Goal: Task Accomplishment & Management: Manage account settings

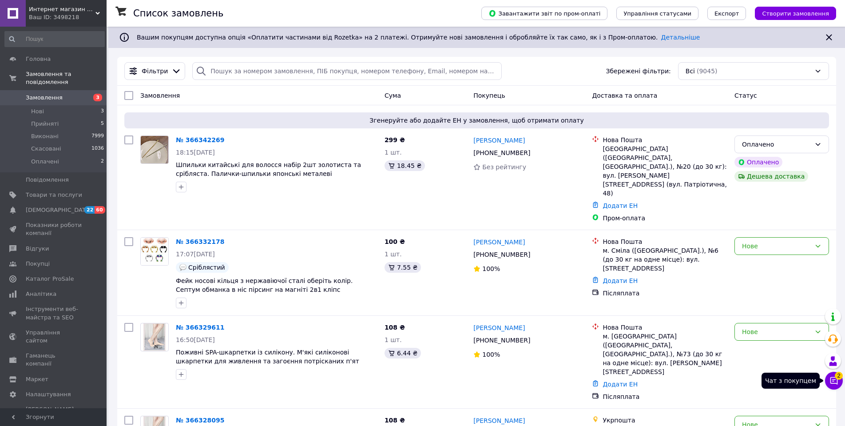
click at [832, 384] on icon at bounding box center [833, 380] width 9 height 9
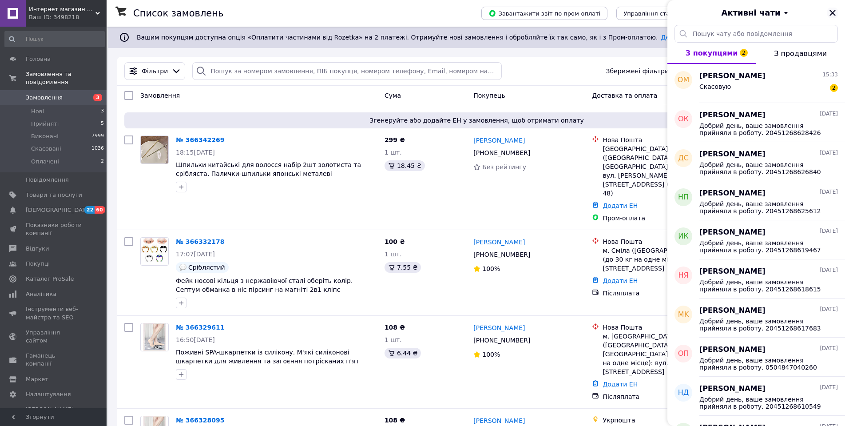
click at [833, 11] on icon "Закрити" at bounding box center [832, 13] width 11 height 11
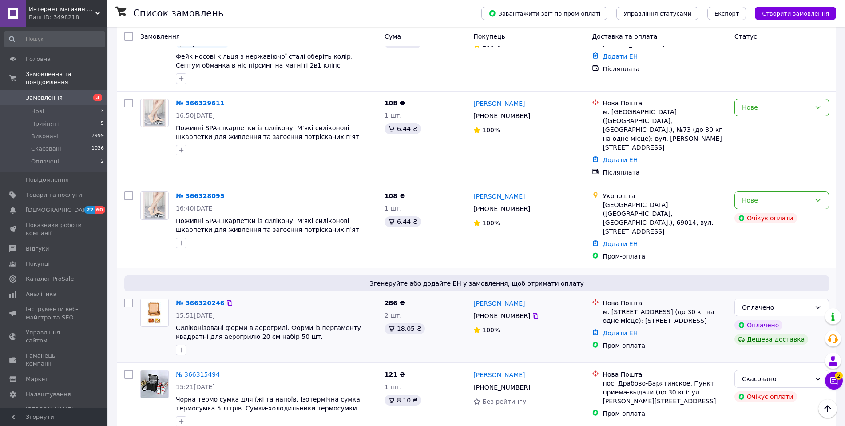
scroll to position [266, 0]
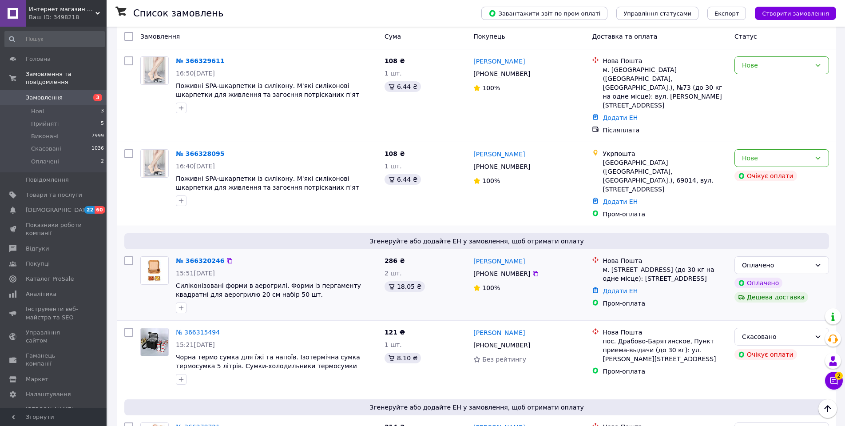
click at [127, 256] on input "checkbox" at bounding box center [128, 260] width 9 height 9
checkbox input "true"
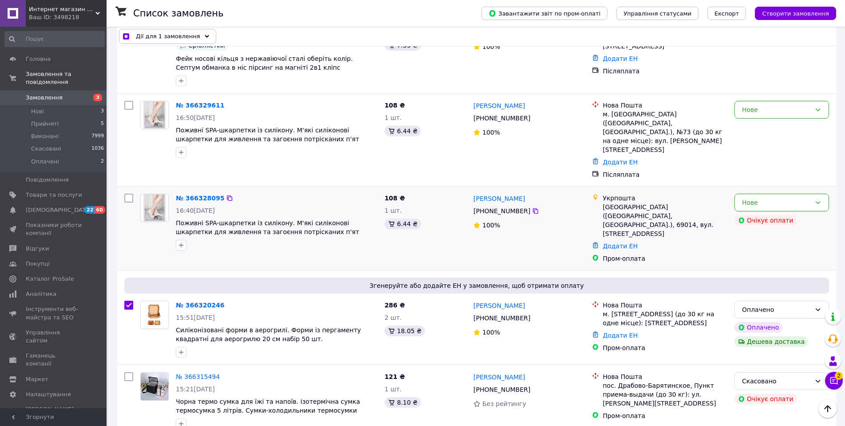
click at [132, 193] on input "checkbox" at bounding box center [128, 197] width 9 height 9
checkbox input "true"
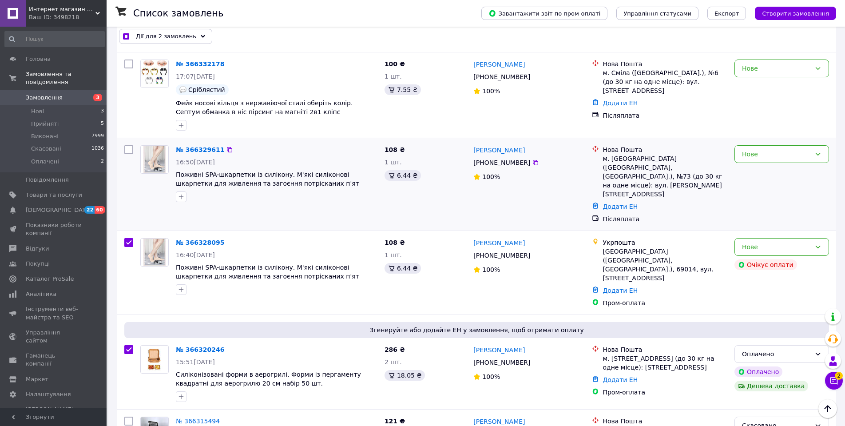
click at [129, 145] on input "checkbox" at bounding box center [128, 149] width 9 height 9
checkbox input "true"
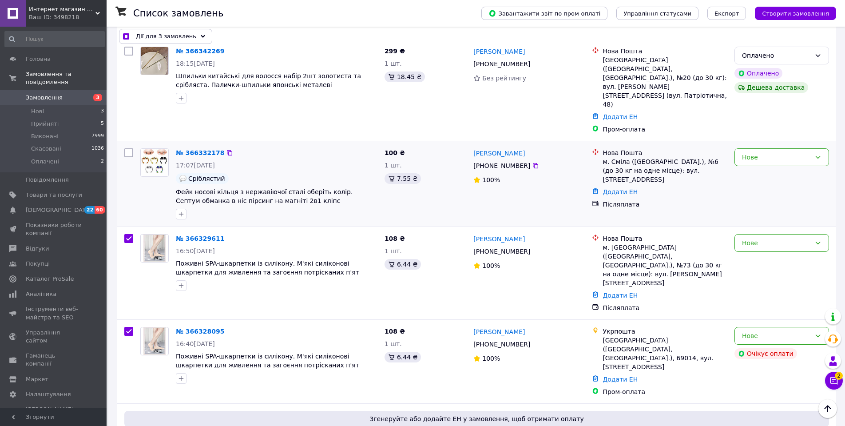
click at [128, 148] on input "checkbox" at bounding box center [128, 152] width 9 height 9
checkbox input "true"
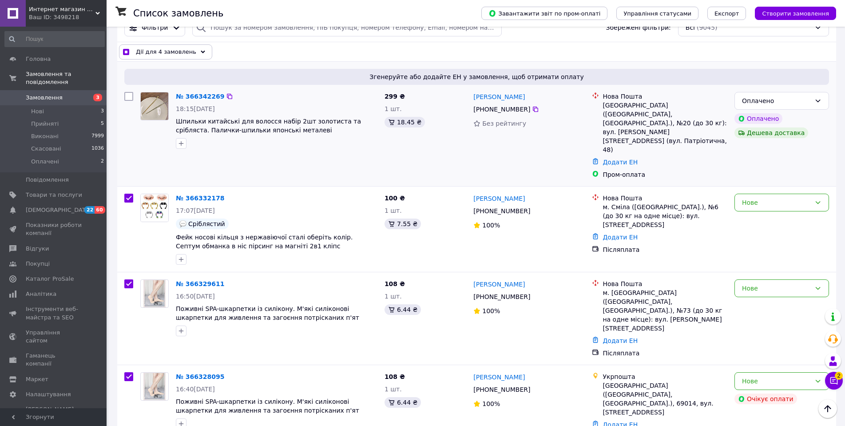
scroll to position [0, 0]
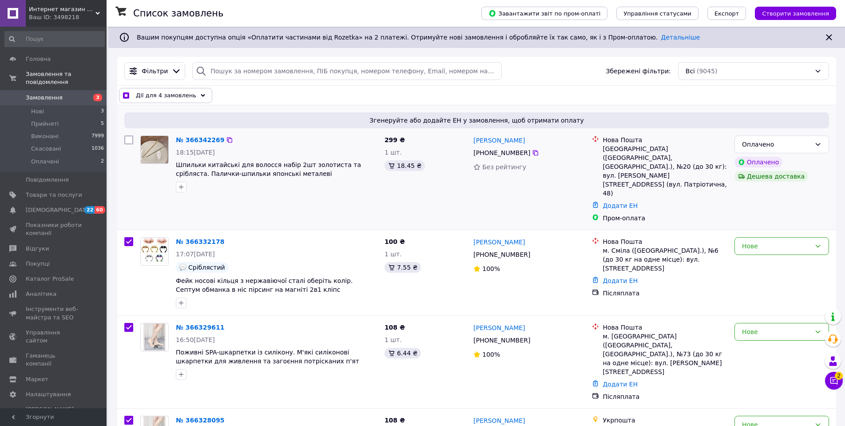
click at [129, 140] on input "checkbox" at bounding box center [128, 139] width 9 height 9
checkbox input "true"
drag, startPoint x: 172, startPoint y: 103, endPoint x: 179, endPoint y: 101, distance: 7.8
click at [173, 102] on div "Дії для 5 замовлень" at bounding box center [165, 95] width 93 height 15
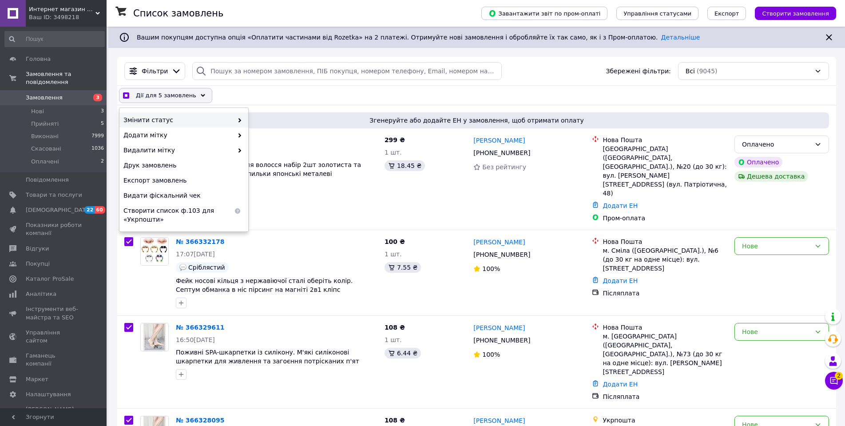
drag, startPoint x: 235, startPoint y: 117, endPoint x: 243, endPoint y: 118, distance: 8.0
click at [237, 118] on span at bounding box center [237, 119] width 9 height 9
checkbox input "true"
click at [255, 118] on div "Прийнято" at bounding box center [312, 119] width 129 height 15
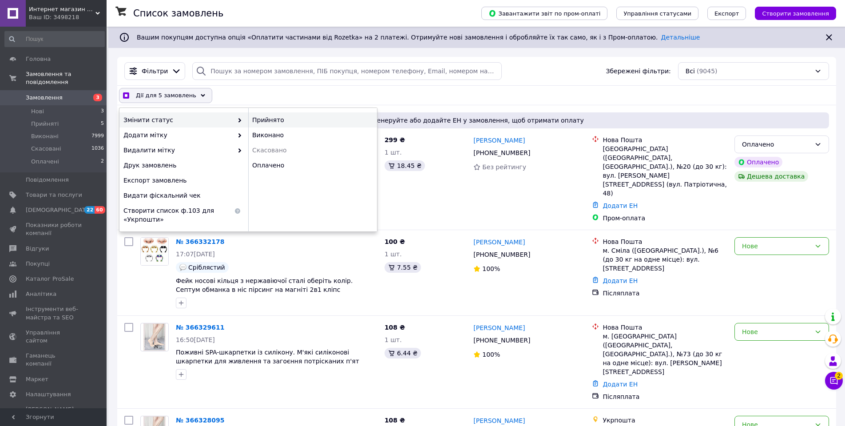
checkbox input "false"
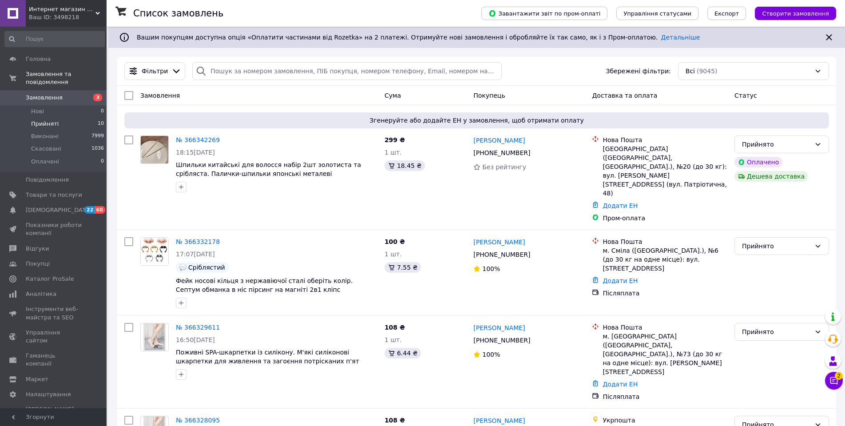
click at [58, 118] on li "Прийняті 10" at bounding box center [54, 124] width 109 height 12
